Goal: Navigation & Orientation: Find specific page/section

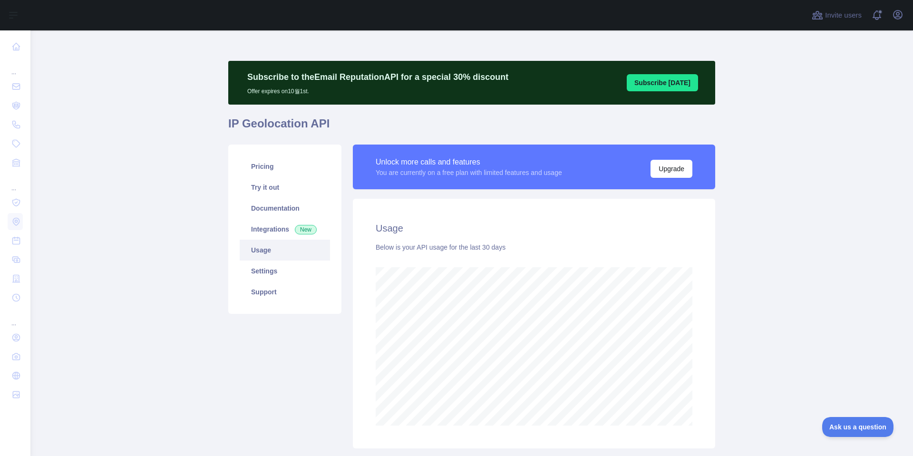
scroll to position [426, 875]
click at [756, 336] on main "Subscribe to the Email Reputation API for a special 30 % discount Offer expires…" at bounding box center [471, 243] width 882 height 426
click at [789, 175] on main "Subscribe to the Email Reputation API for a special 30 % discount Offer expires…" at bounding box center [471, 243] width 882 height 426
click at [799, 202] on main "Subscribe to the Email Reputation API for a special 30 % discount Offer expires…" at bounding box center [471, 243] width 882 height 426
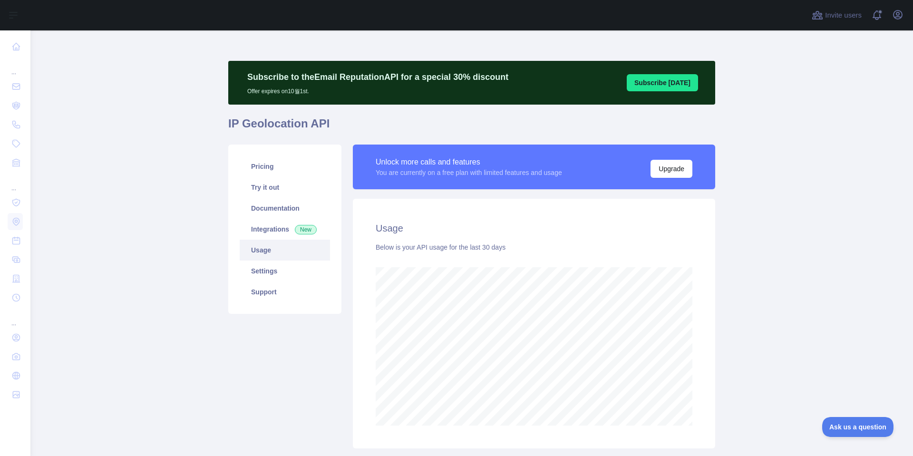
click at [733, 332] on main "Subscribe to the Email Reputation API for a special 30 % discount Offer expires…" at bounding box center [471, 243] width 882 height 426
drag, startPoint x: 767, startPoint y: 324, endPoint x: 787, endPoint y: 323, distance: 20.0
click at [768, 324] on main "Subscribe to the Email Reputation API for a special 30 % discount Offer expires…" at bounding box center [471, 243] width 882 height 426
click at [787, 323] on main "Subscribe to the Email Reputation API for a special 30 % discount Offer expires…" at bounding box center [471, 243] width 882 height 426
drag, startPoint x: 779, startPoint y: 279, endPoint x: 785, endPoint y: 275, distance: 7.7
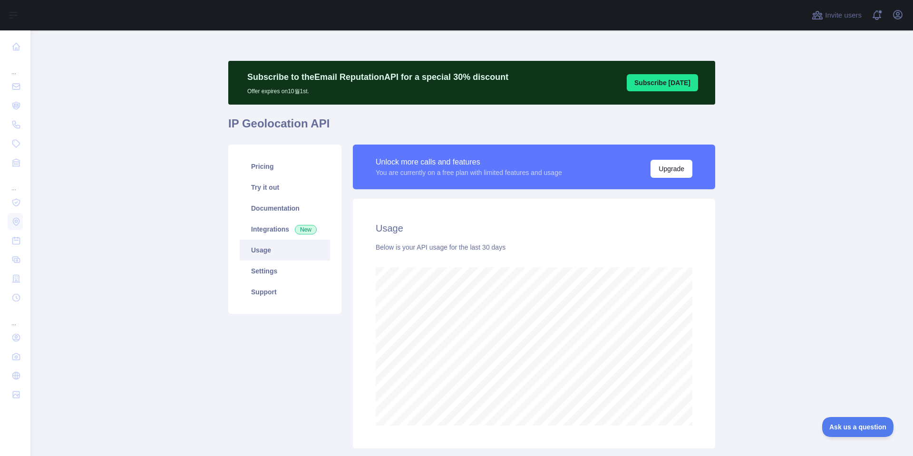
click at [779, 278] on main "Subscribe to the Email Reputation API for a special 30 % discount Offer expires…" at bounding box center [471, 243] width 882 height 426
drag, startPoint x: 785, startPoint y: 275, endPoint x: 800, endPoint y: 265, distance: 17.5
click at [788, 273] on main "Subscribe to the Email Reputation API for a special 30 % discount Offer expires…" at bounding box center [471, 243] width 882 height 426
click at [800, 265] on main "Subscribe to the Email Reputation API for a special 30 % discount Offer expires…" at bounding box center [471, 243] width 882 height 426
click at [816, 205] on main "Subscribe to the Email Reputation API for a special 30 % discount Offer expires…" at bounding box center [471, 243] width 882 height 426
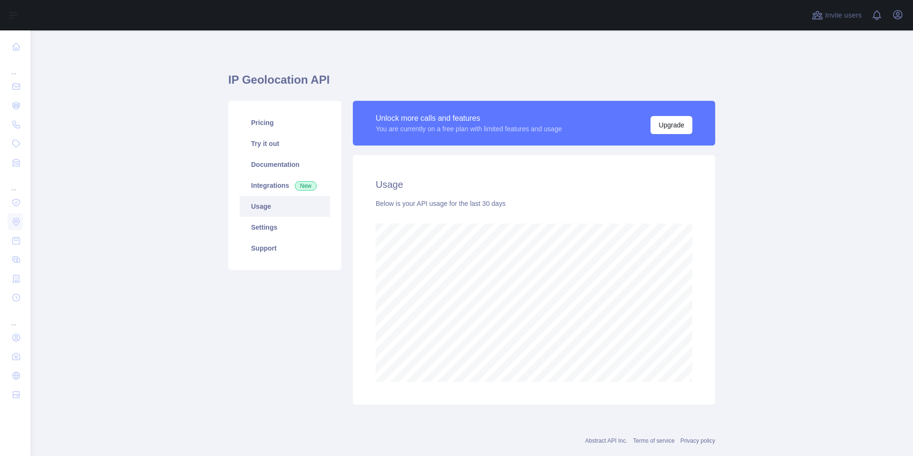
scroll to position [426, 875]
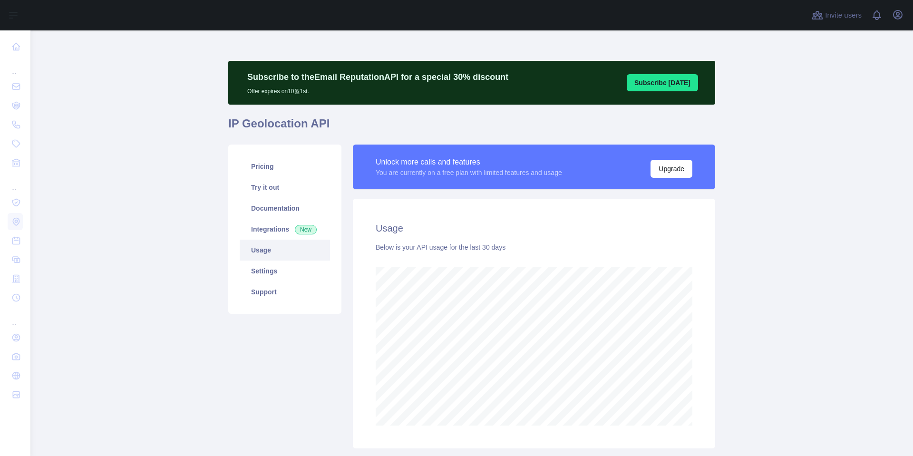
click at [763, 230] on main "Subscribe to the Email Reputation API for a special 30 % discount Offer expires…" at bounding box center [471, 243] width 882 height 426
click at [847, 159] on main "Subscribe to the Email Reputation API for a special 30 % discount Offer expires…" at bounding box center [471, 243] width 882 height 426
